Goal: Find specific page/section: Find specific page/section

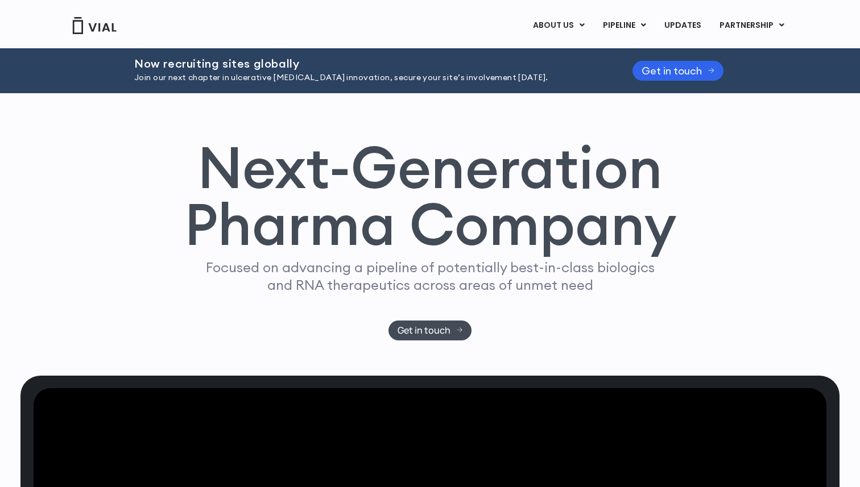
click at [487, 157] on h1 "Next-Generation Pharma Company" at bounding box center [430, 196] width 493 height 115
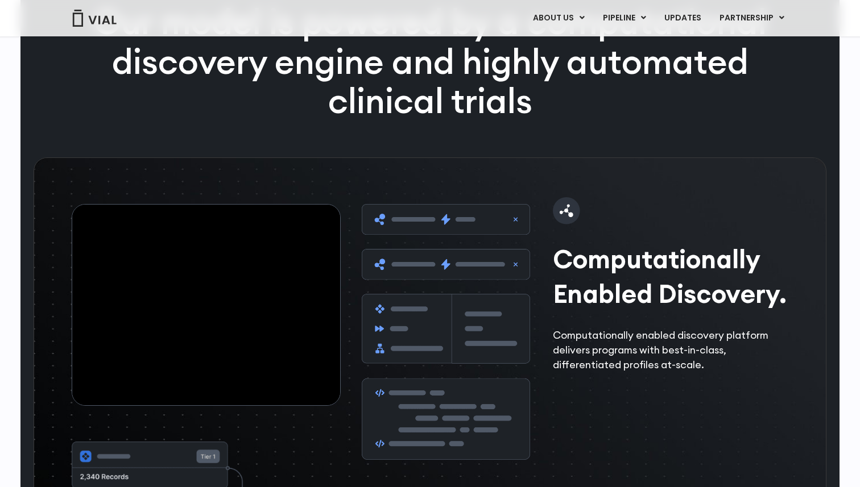
scroll to position [1632, 0]
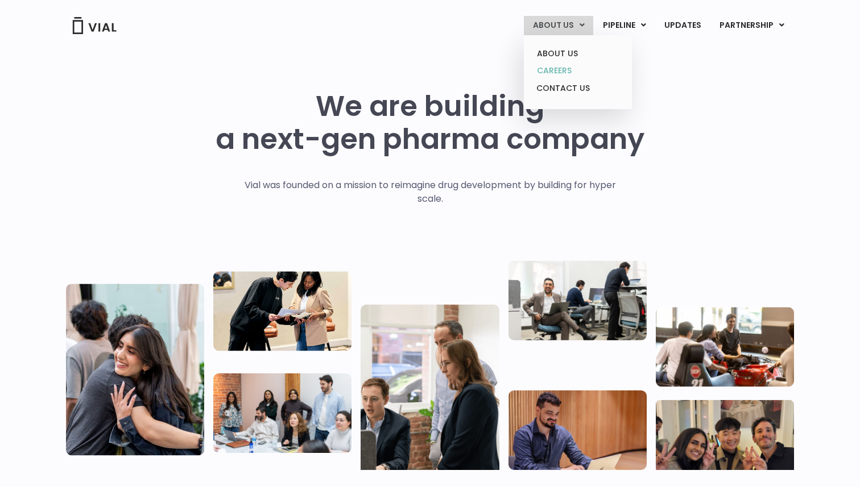
click at [584, 73] on link "CAREERS" at bounding box center [578, 71] width 100 height 18
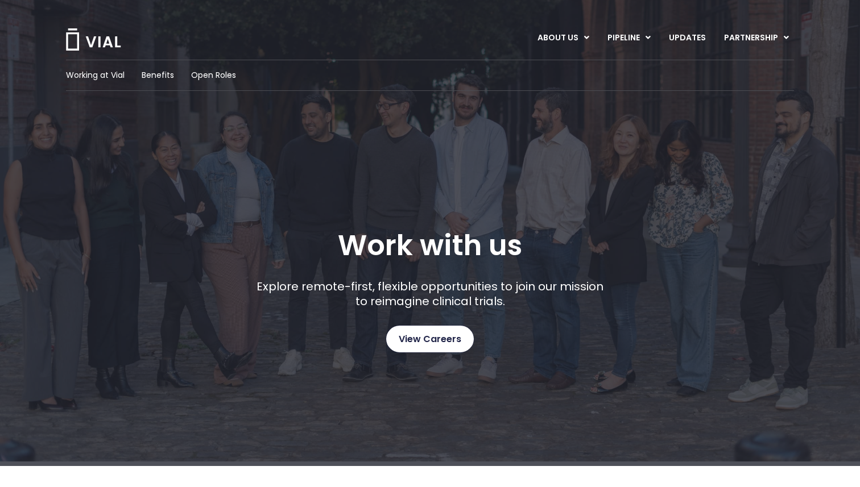
click at [436, 345] on span "View Careers" at bounding box center [430, 339] width 63 height 15
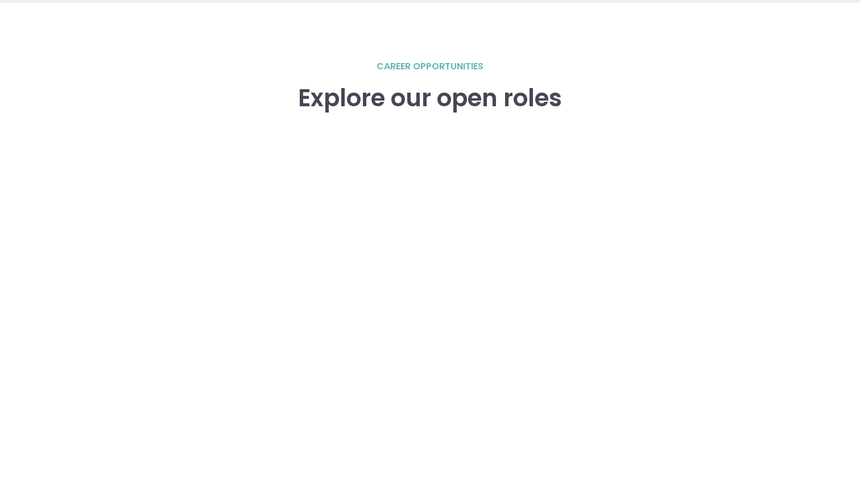
scroll to position [1574, 0]
